Goal: Transaction & Acquisition: Register for event/course

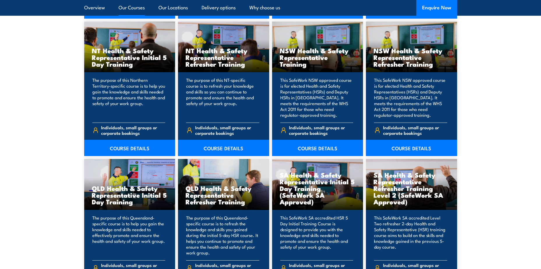
scroll to position [699, 0]
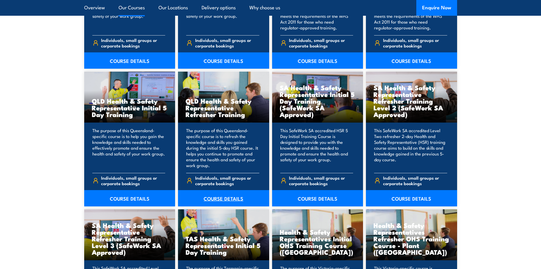
click at [217, 196] on link "COURSE DETAILS" at bounding box center [223, 198] width 91 height 16
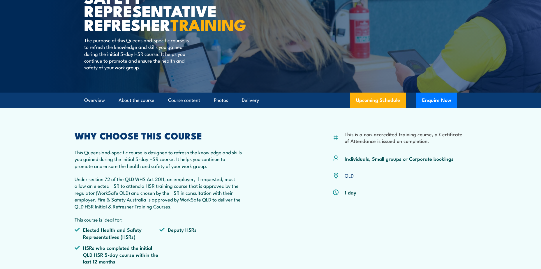
scroll to position [146, 0]
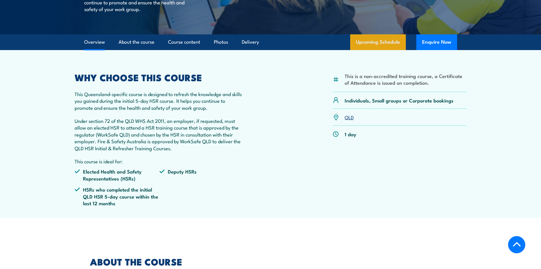
click at [377, 50] on link "Upcoming Schedule" at bounding box center [378, 42] width 56 height 16
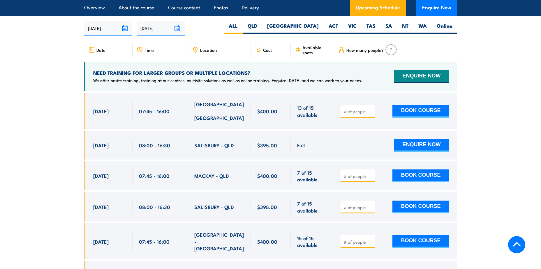
click at [354, 113] on input "number" at bounding box center [357, 112] width 29 height 6
type input "2"
click at [435, 107] on button "BOOK COURSE" at bounding box center [420, 111] width 56 height 13
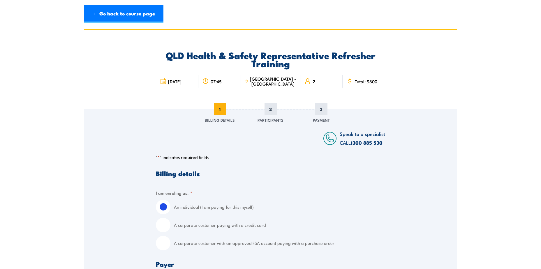
scroll to position [58, 0]
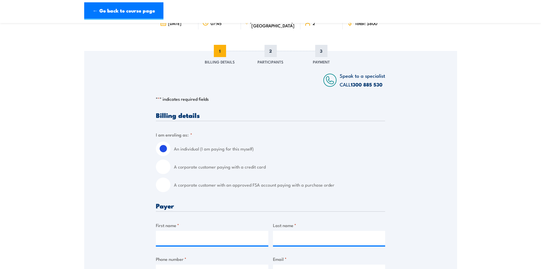
click at [160, 171] on input "A corporate customer paying with a credit card" at bounding box center [163, 167] width 15 height 15
radio input "true"
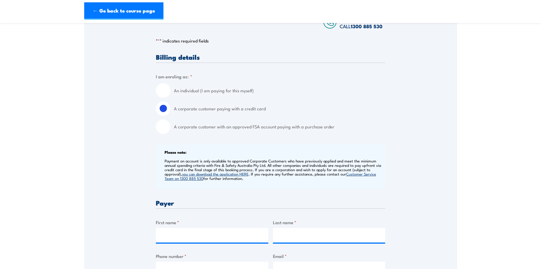
scroll to position [175, 0]
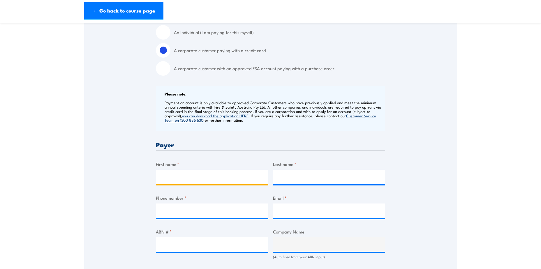
click at [174, 176] on input "First name *" at bounding box center [212, 177] width 112 height 15
type input "Stacey"
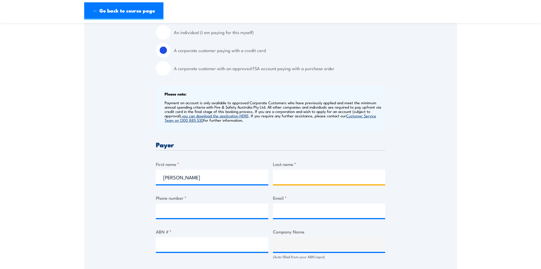
type input "Hooper"
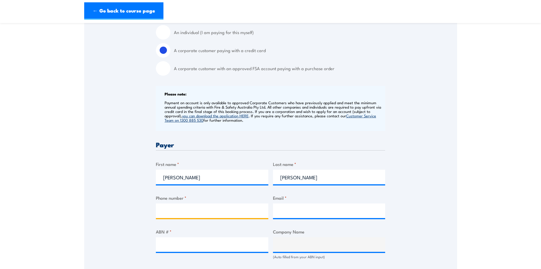
type input "0400733157"
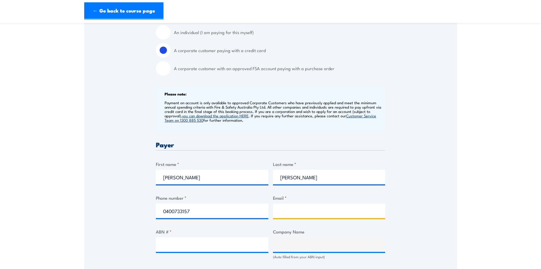
type input "shoop75@eq.edu.au"
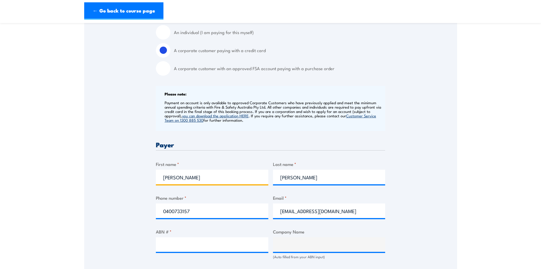
scroll to position [204, 0]
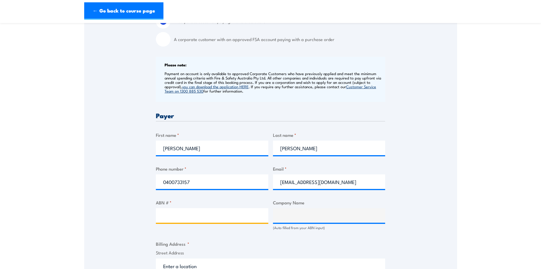
click at [177, 215] on input "ABN # *" at bounding box center [212, 215] width 112 height 15
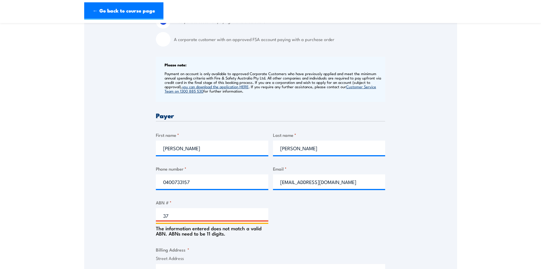
click at [199, 215] on input "37" at bounding box center [212, 215] width 112 height 15
type input "37070731330"
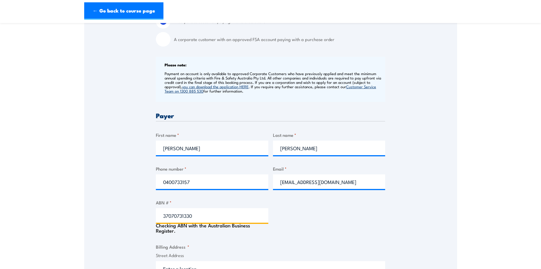
type input "ROCKHAMPTON NORTH SPECIAL SCHOOL"
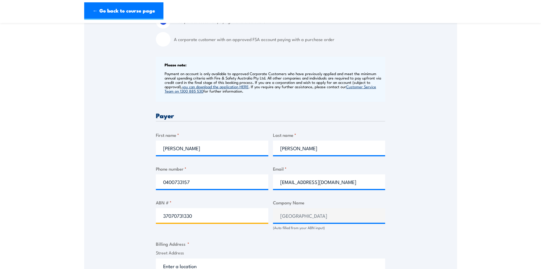
type input "37070731330"
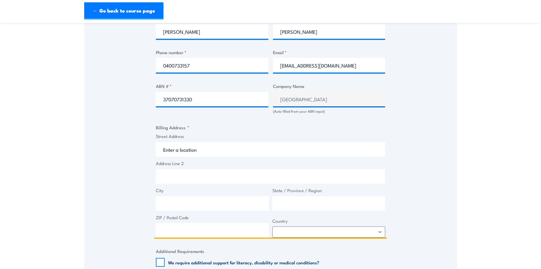
click at [205, 148] on input "Street Address" at bounding box center [270, 149] width 229 height 15
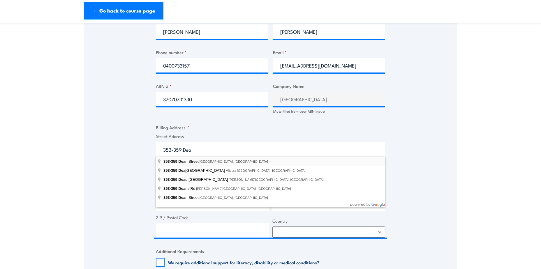
type input "353-359 Dean Street, Frenchville QLD, Australia"
type input "353-359 Dean St"
type input "Frenchville"
type input "[GEOGRAPHIC_DATA]"
type input "4701"
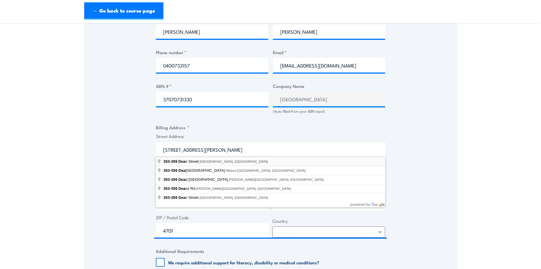
select select "Australia"
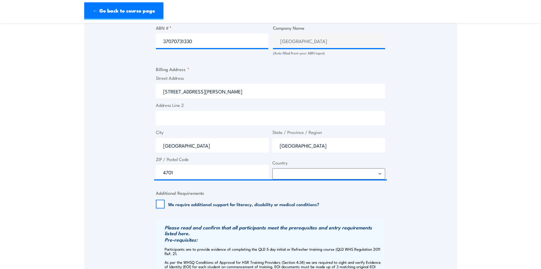
scroll to position [437, 0]
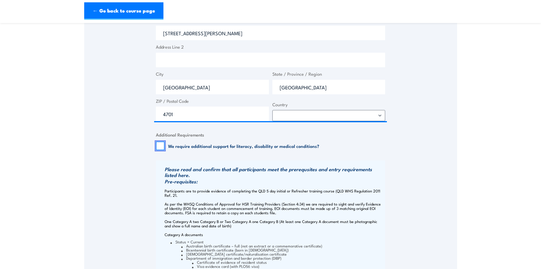
click at [160, 146] on input "We require additional support for literacy, disability or medical conditions?" at bounding box center [160, 145] width 9 height 9
checkbox input "false"
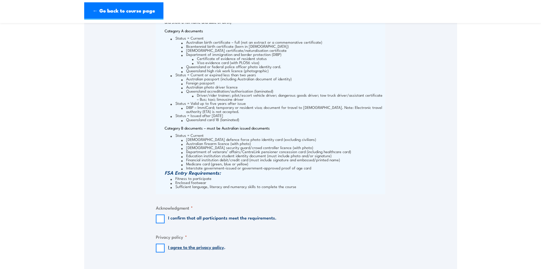
scroll to position [669, 0]
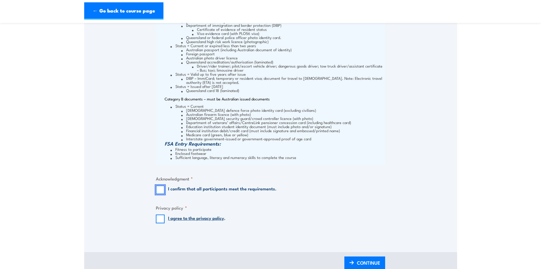
click at [164, 190] on input "I confirm that all participants meet the requirements." at bounding box center [160, 189] width 9 height 9
checkbox input "true"
click at [160, 218] on input "I agree to the privacy policy ." at bounding box center [160, 219] width 9 height 9
checkbox input "true"
click at [365, 263] on span "CONTINUE" at bounding box center [368, 262] width 23 height 15
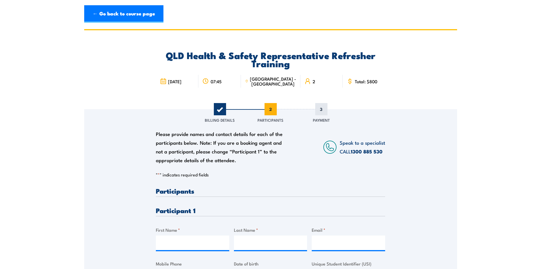
scroll to position [87, 0]
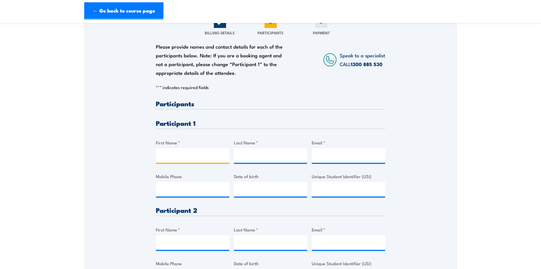
click at [226, 157] on input "First Name *" at bounding box center [192, 155] width 73 height 15
click at [172, 153] on input "First Name *" at bounding box center [192, 155] width 73 height 15
type input "Debra"
type input "Bock"
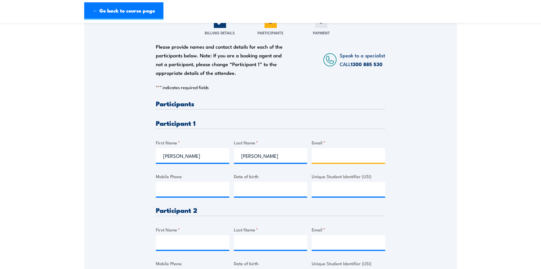
type input "dbock2@eq.edu.au"
type input "0428179561"
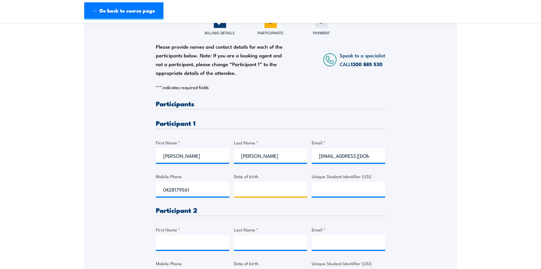
type input "__/__/____"
click at [271, 188] on input "__/__/____" at bounding box center [270, 189] width 73 height 15
click at [180, 244] on input "First Name *" at bounding box center [192, 242] width 73 height 15
click at [171, 241] on input "First Name *" at bounding box center [192, 242] width 73 height 15
type input "Jolene"
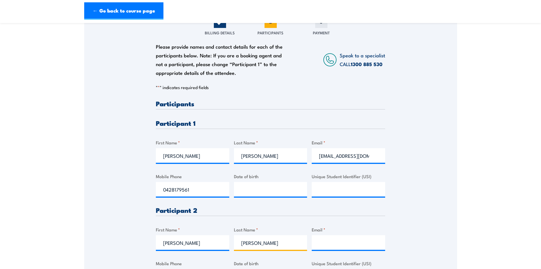
type input "Van Der Walt"
drag, startPoint x: 284, startPoint y: 242, endPoint x: 310, endPoint y: 249, distance: 27.2
click at [284, 242] on input "Van Der Walt" at bounding box center [270, 242] width 73 height 15
click at [339, 242] on input "jva" at bounding box center [347, 242] width 73 height 15
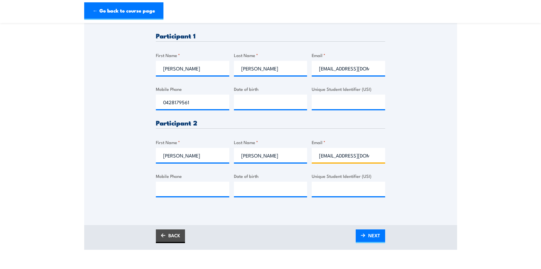
type input "jvand286@eq.edu.au"
click at [178, 189] on input "Mobile Phone" at bounding box center [192, 189] width 73 height 15
click at [202, 187] on input "Mobile Phone" at bounding box center [192, 189] width 73 height 15
click at [186, 194] on input "Mobile Phone" at bounding box center [192, 189] width 73 height 15
type input "0421782772"
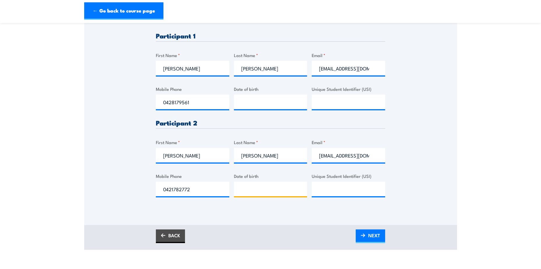
type input "__/__/____"
type input "20/12/1979"
click at [265, 100] on input "__/__/____" at bounding box center [270, 102] width 73 height 15
type input "30/06/1965"
click at [325, 102] on input "Unique Student Identifier (USI)" at bounding box center [347, 102] width 73 height 15
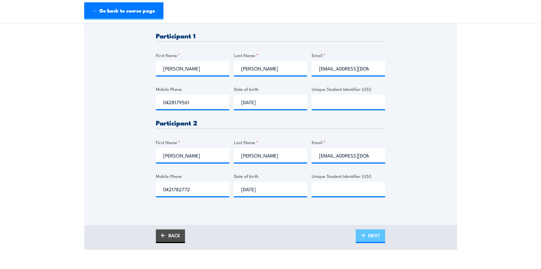
click at [376, 238] on span "NEXT" at bounding box center [374, 235] width 12 height 15
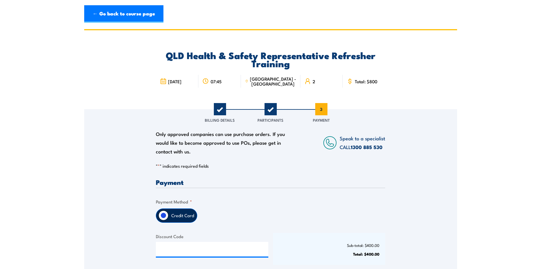
scroll to position [58, 0]
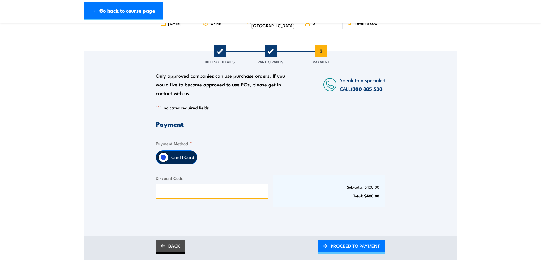
click at [191, 191] on input "Discount Code" at bounding box center [212, 191] width 112 height 15
click at [373, 244] on span "PROCEED TO PAYMENT" at bounding box center [354, 245] width 49 height 15
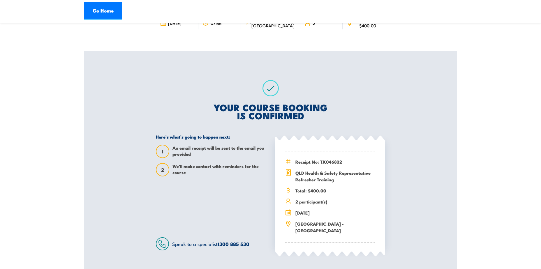
scroll to position [87, 0]
